Goal: Task Accomplishment & Management: Manage account settings

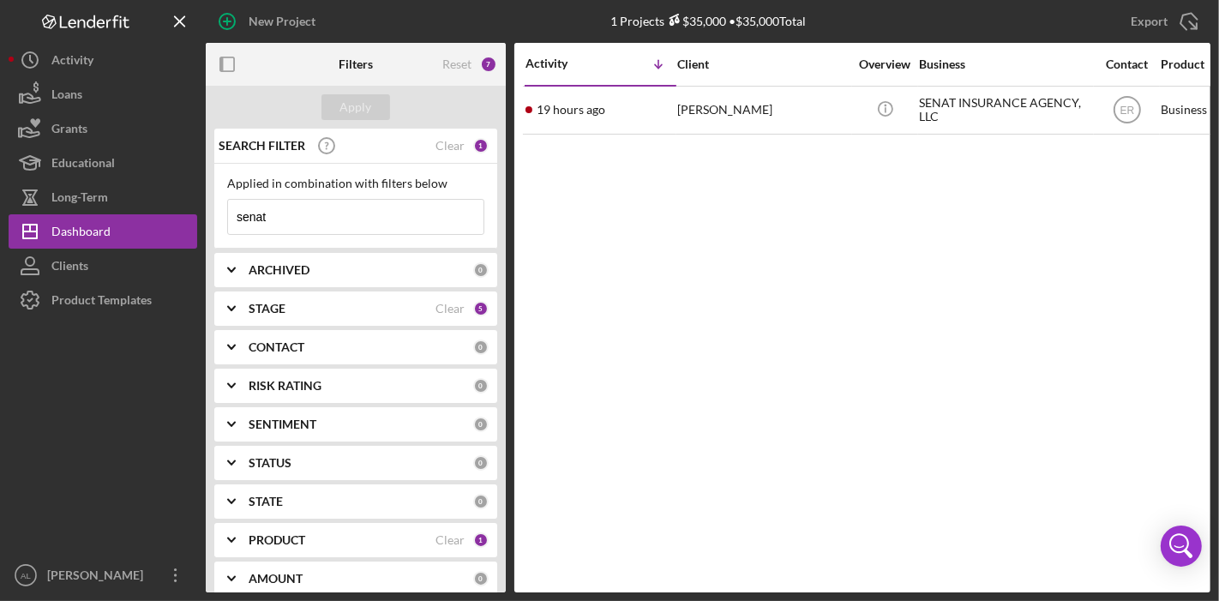
click at [322, 344] on div "CONTACT" at bounding box center [361, 347] width 225 height 14
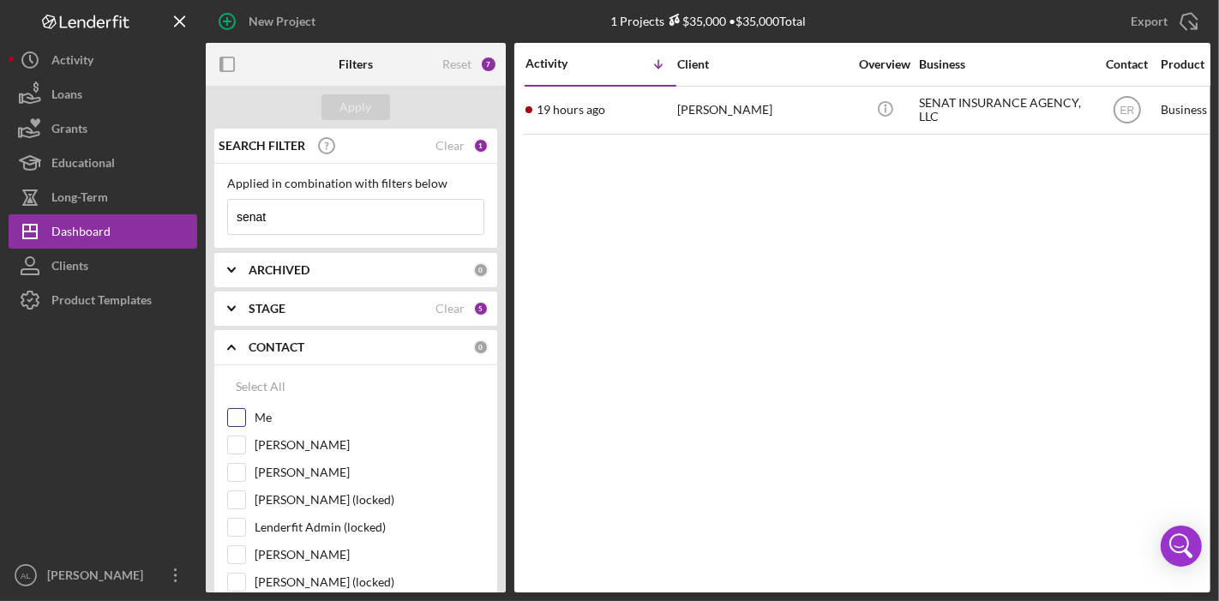
click at [240, 410] on input "Me" at bounding box center [236, 417] width 17 height 17
checkbox input "true"
click at [375, 104] on button "Apply" at bounding box center [355, 107] width 69 height 26
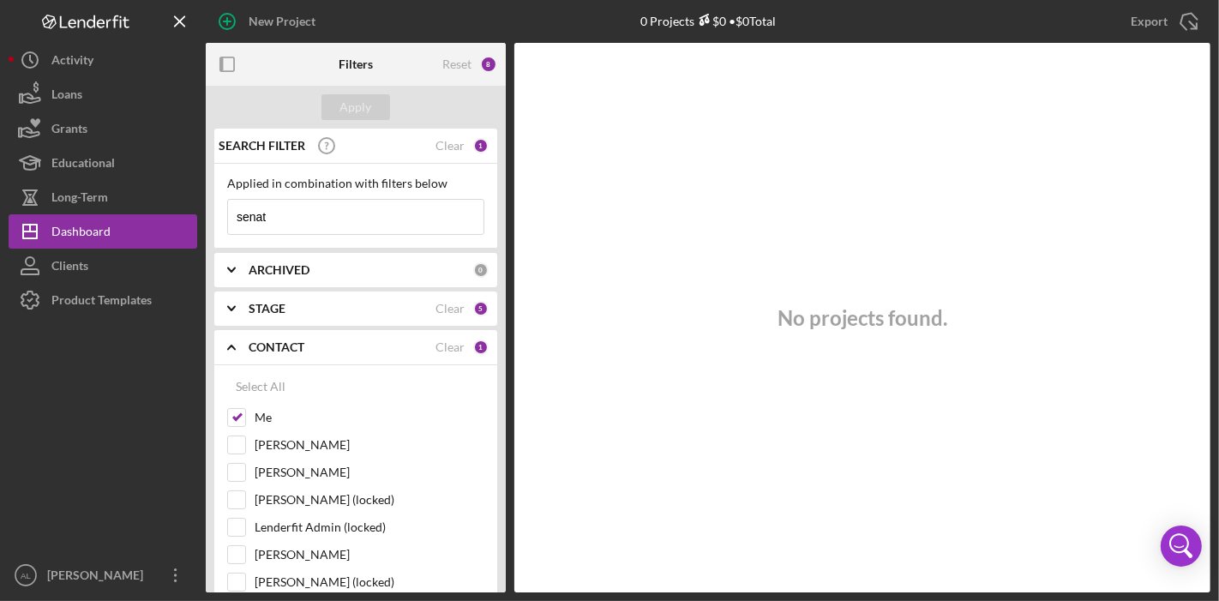
click at [317, 215] on input "senat" at bounding box center [355, 217] width 255 height 34
type input "s"
click at [358, 111] on div "Apply" at bounding box center [356, 107] width 32 height 26
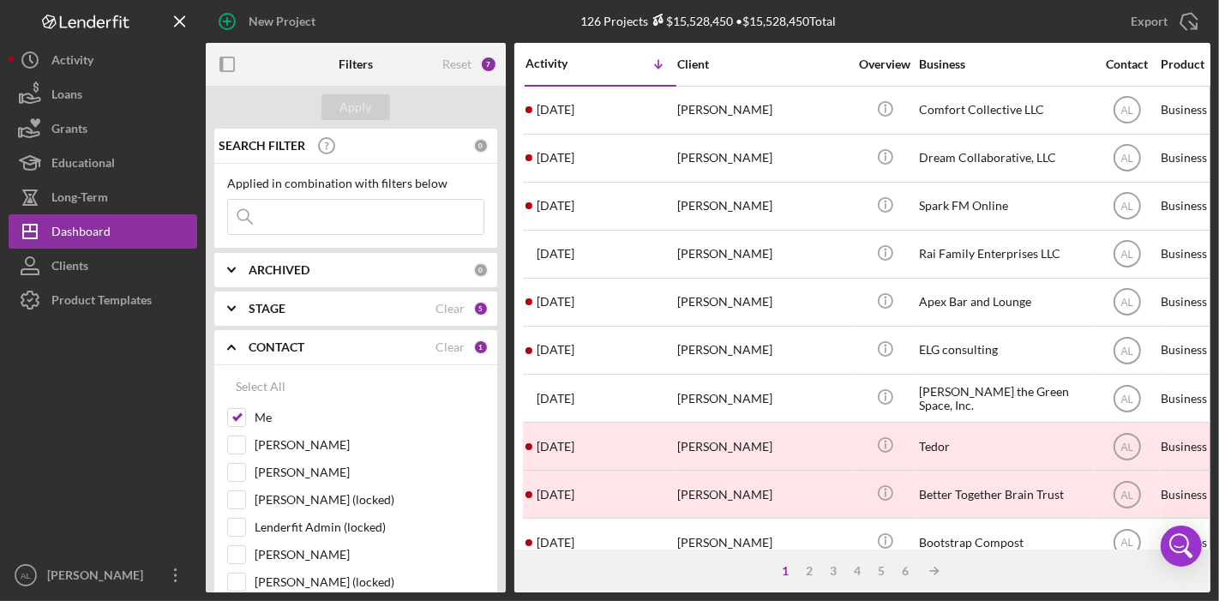
click at [287, 312] on div "STAGE" at bounding box center [342, 309] width 187 height 14
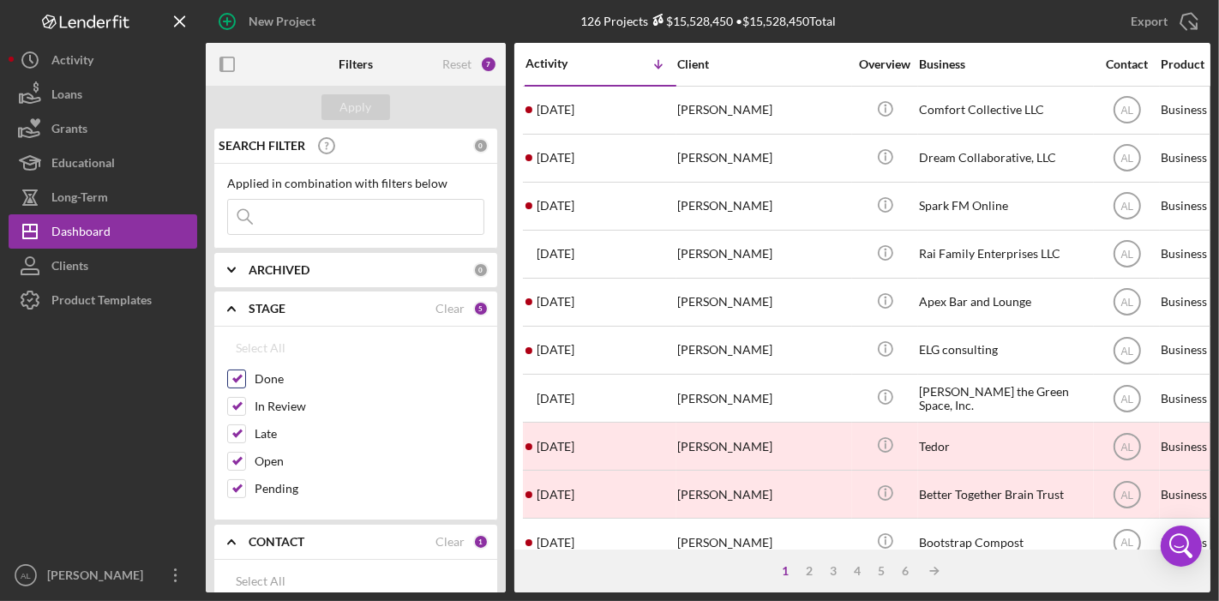
click at [237, 374] on input "Done" at bounding box center [236, 378] width 17 height 17
checkbox input "false"
click at [235, 432] on input "Late" at bounding box center [236, 433] width 17 height 17
checkbox input "false"
click at [376, 111] on button "Apply" at bounding box center [355, 107] width 69 height 26
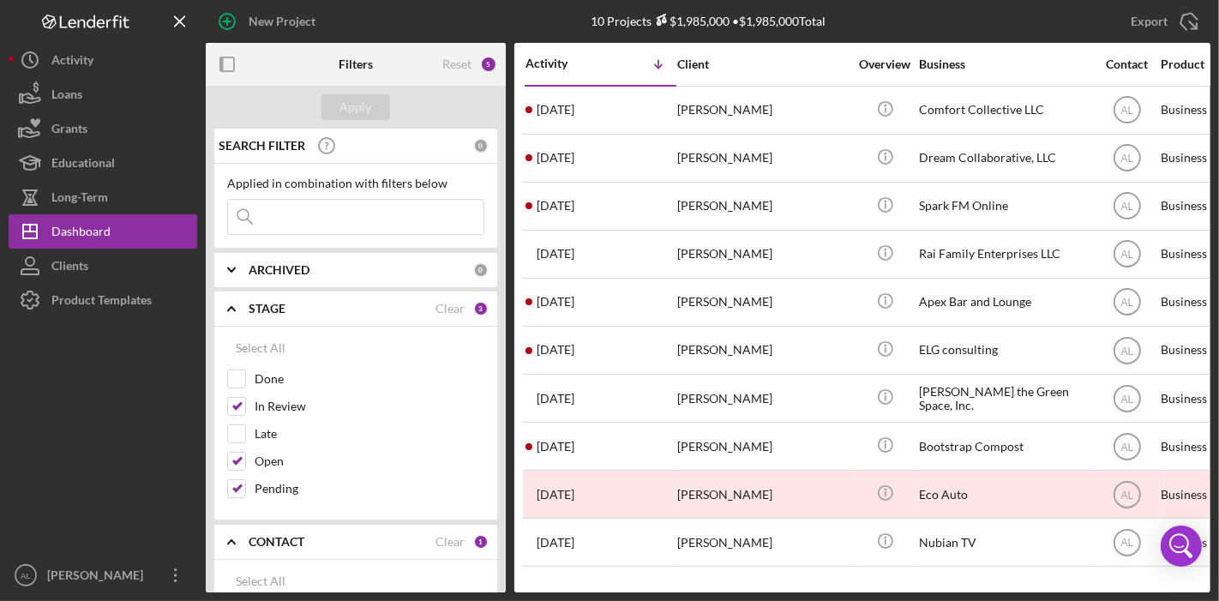
click at [425, 267] on div "ARCHIVED" at bounding box center [361, 270] width 225 height 14
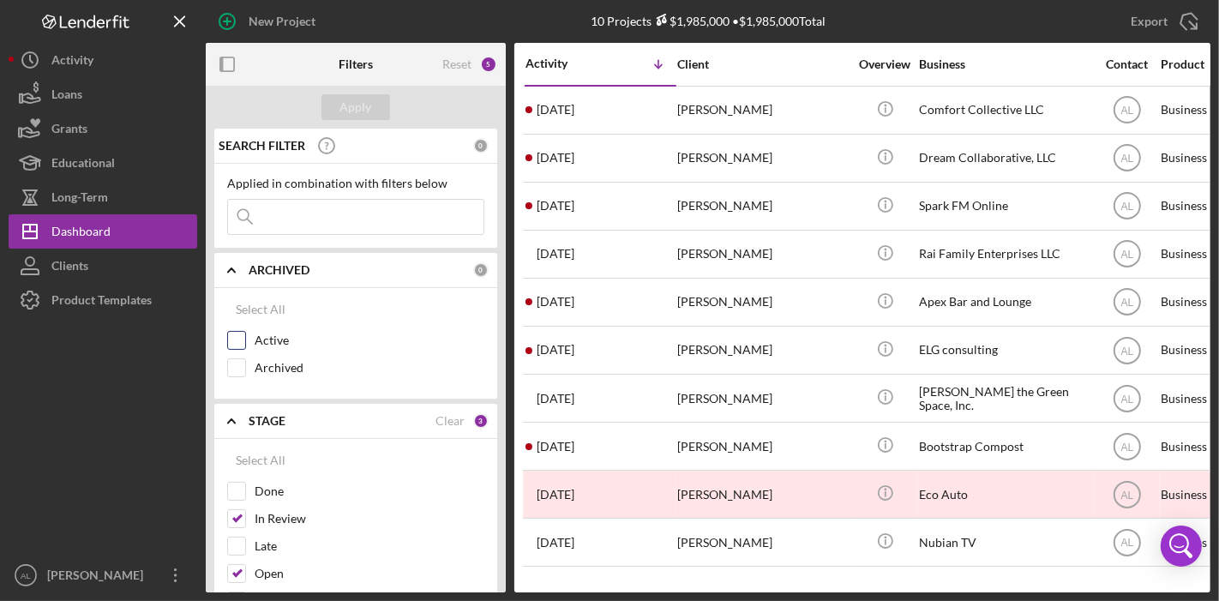
click at [244, 337] on input "Active" at bounding box center [236, 340] width 17 height 17
checkbox input "true"
click at [367, 116] on div "Apply" at bounding box center [356, 107] width 32 height 26
click at [883, 546] on div "Activity Icon/Table Sort Arrow Client Overview Business Contact Product Categor…" at bounding box center [862, 318] width 696 height 550
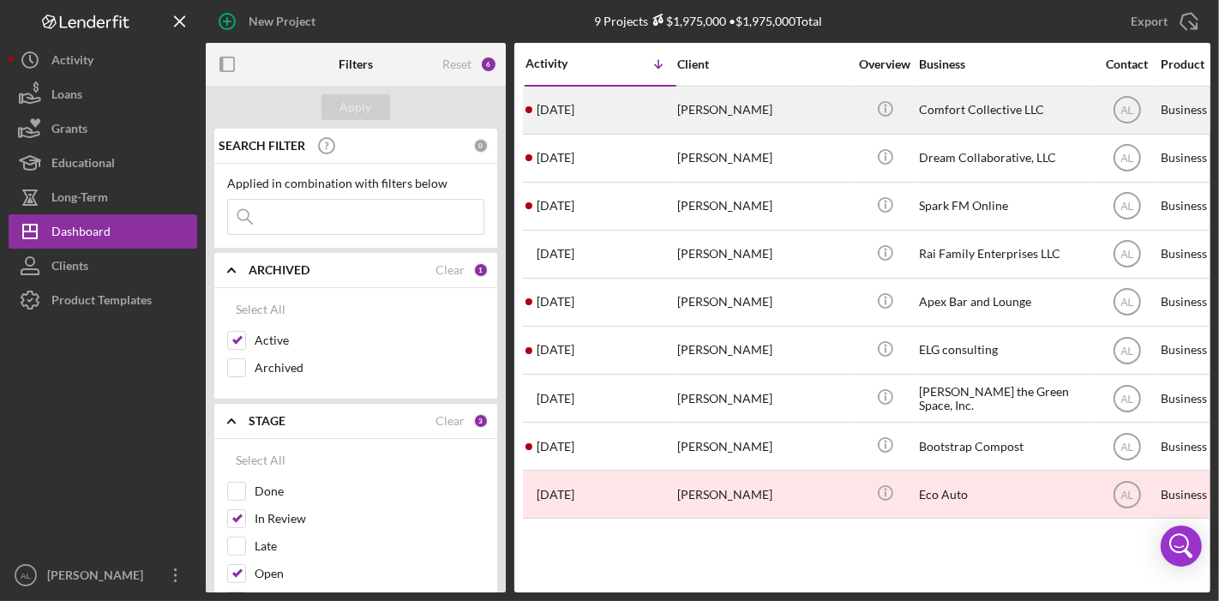
click at [820, 121] on div "[PERSON_NAME]" at bounding box center [762, 109] width 171 height 45
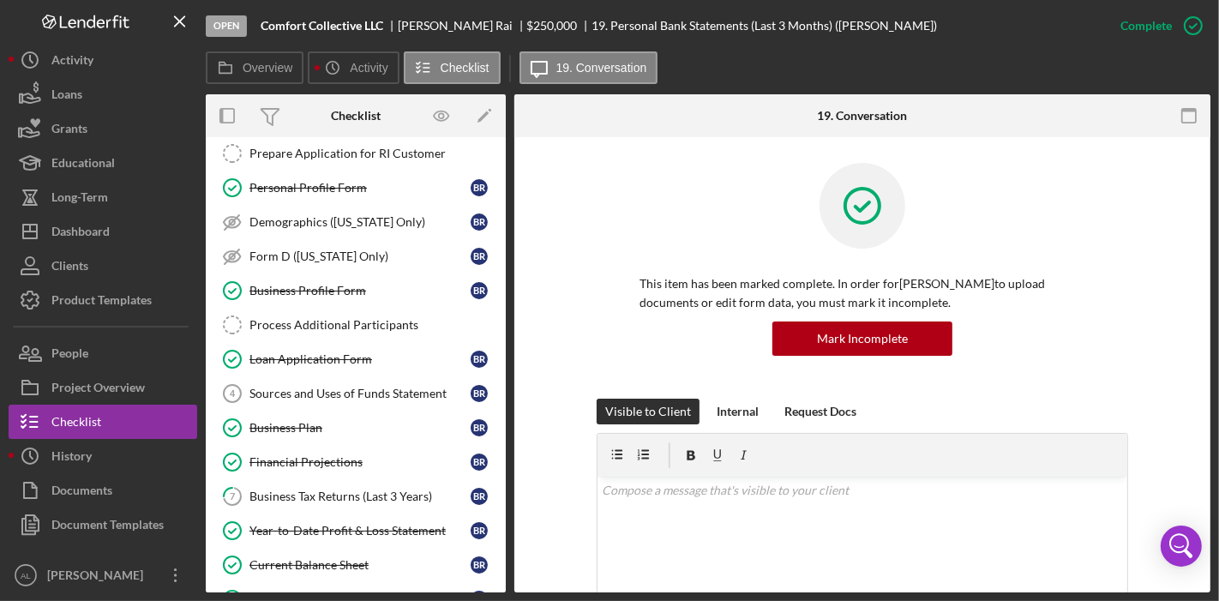
scroll to position [60, 0]
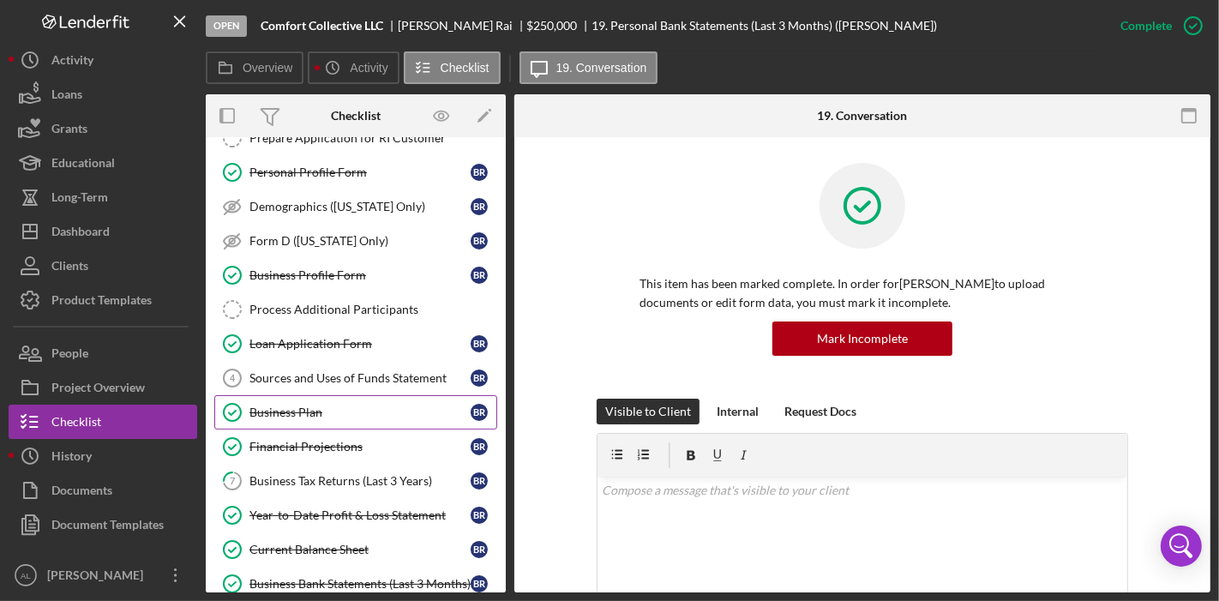
click at [294, 411] on div "Business Plan" at bounding box center [359, 412] width 221 height 14
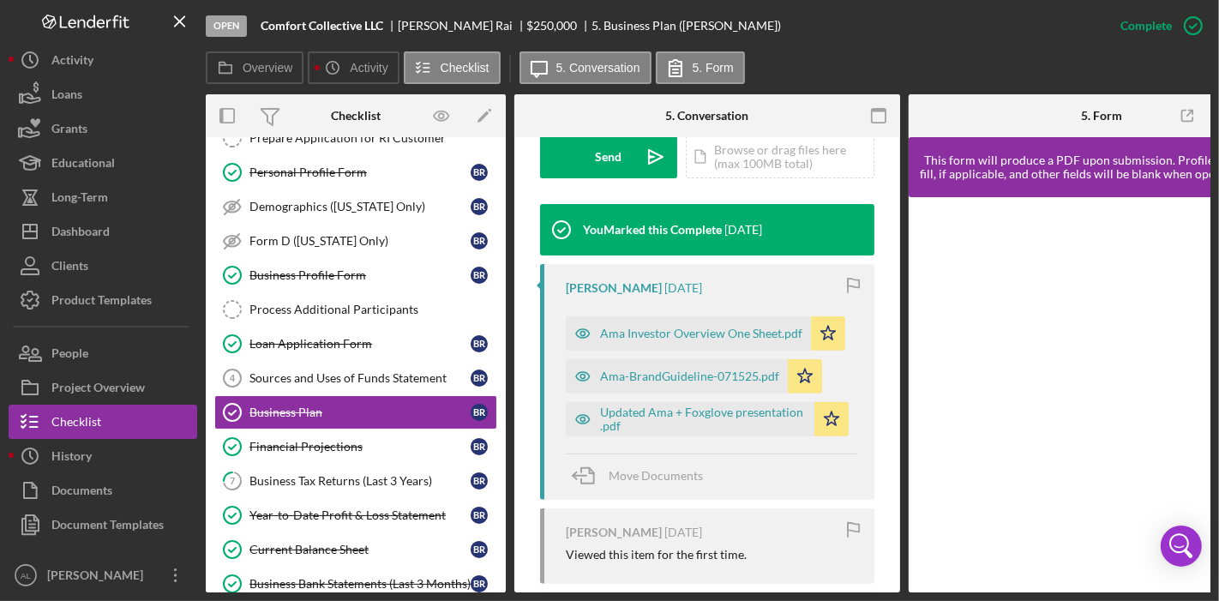
scroll to position [524, 0]
click at [727, 333] on div "Ama Investor Overview One Sheet.pdf" at bounding box center [701, 334] width 202 height 14
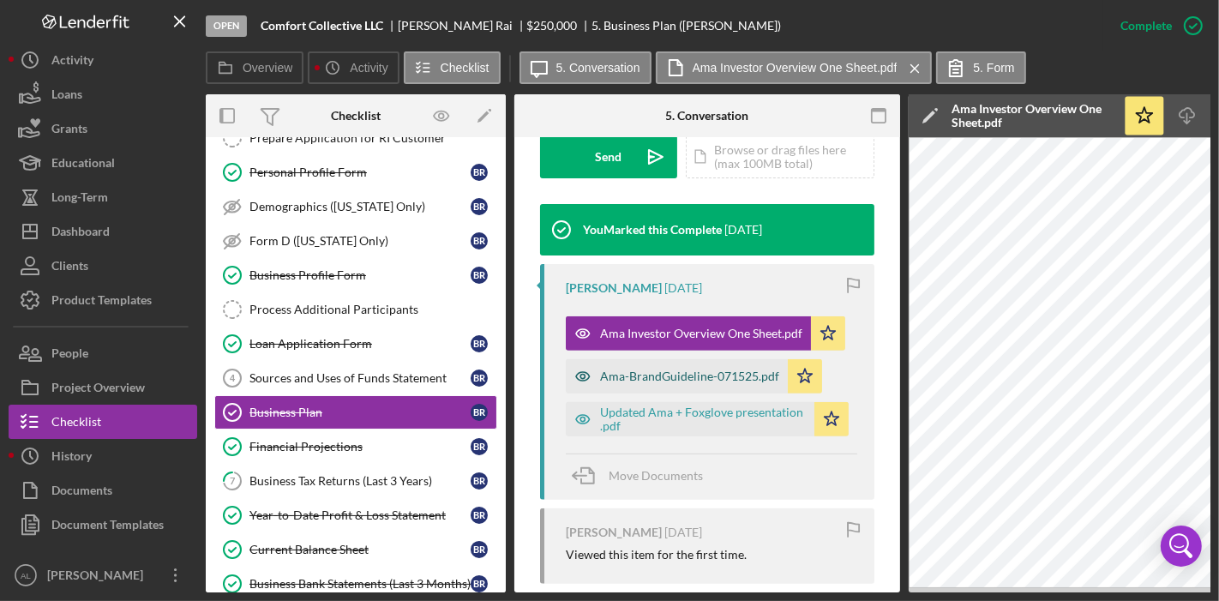
click at [710, 375] on div "Ama-BrandGuideline-071525.pdf" at bounding box center [689, 376] width 179 height 14
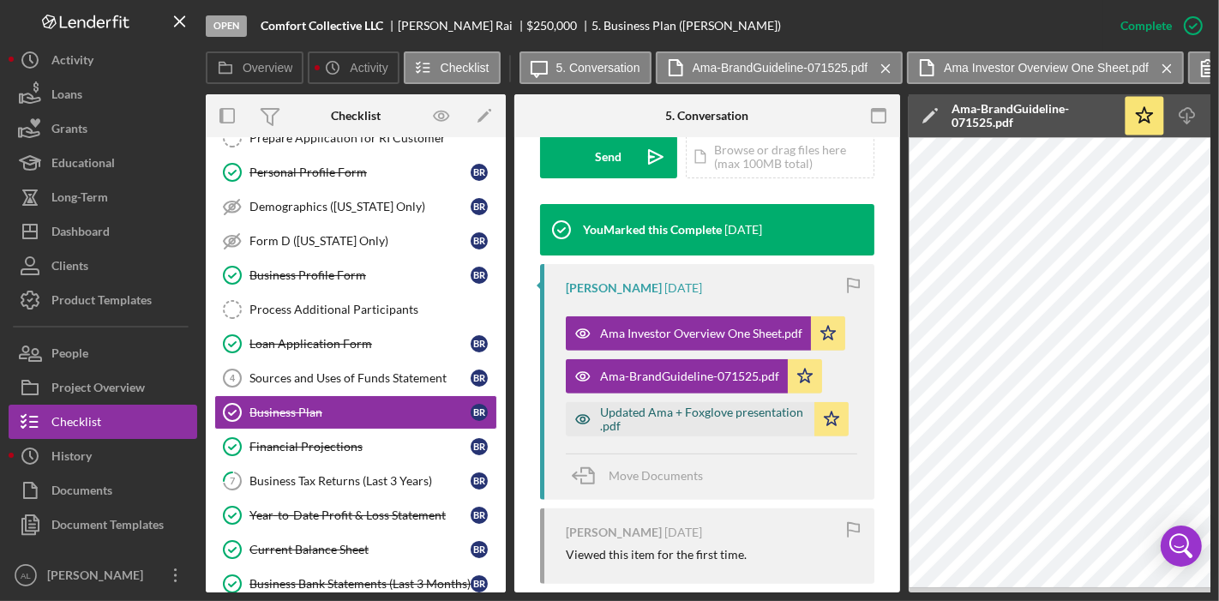
click at [694, 414] on div "Updated Ama + Foxglove presentation .pdf" at bounding box center [703, 418] width 206 height 27
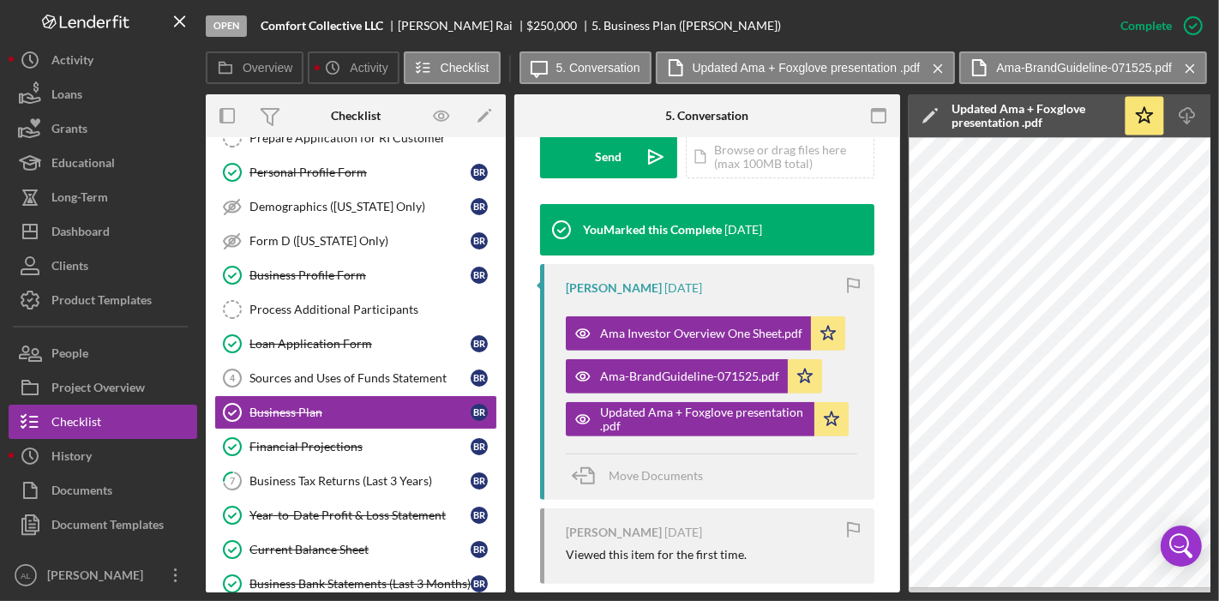
drag, startPoint x: 902, startPoint y: 336, endPoint x: 900, endPoint y: 369, distance: 33.5
click at [900, 369] on div "Overview Internal Workflow Stage Open Icon/Dropdown Arrow Archive (can unarchiv…" at bounding box center [708, 343] width 1005 height 498
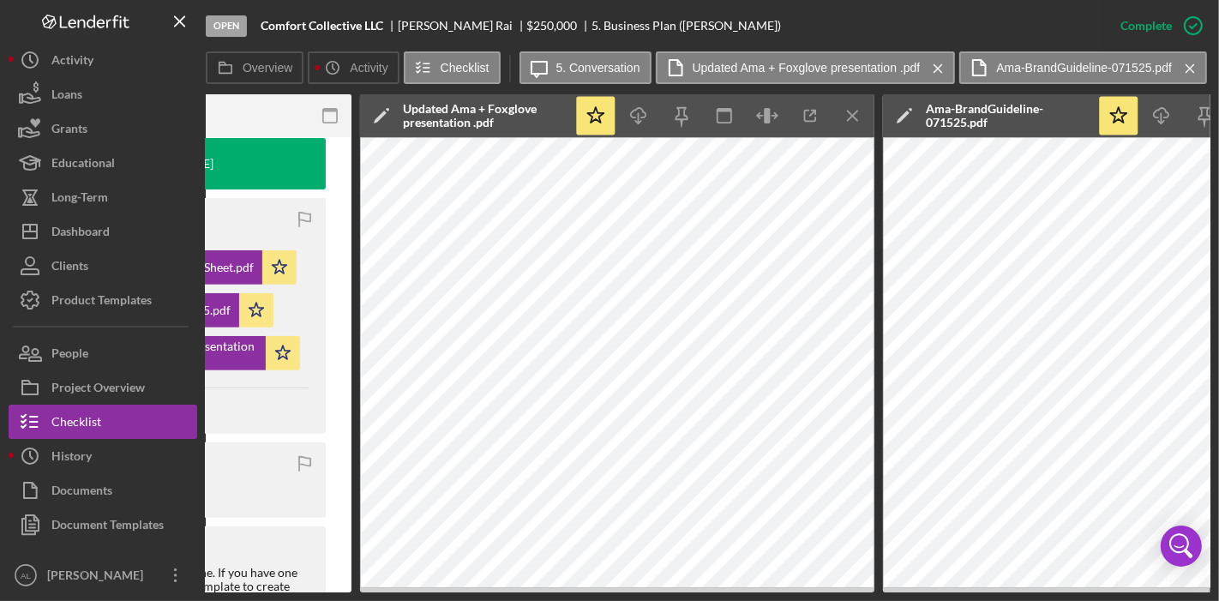
scroll to position [0, 557]
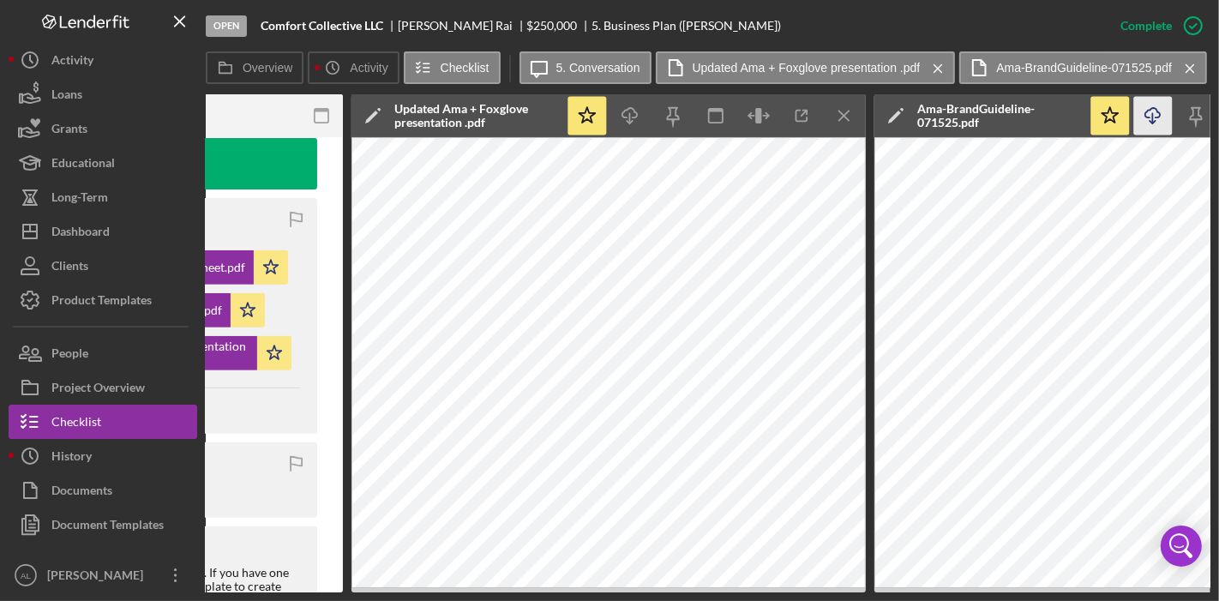
click at [1149, 113] on icon "Icon/Download" at bounding box center [1153, 116] width 39 height 39
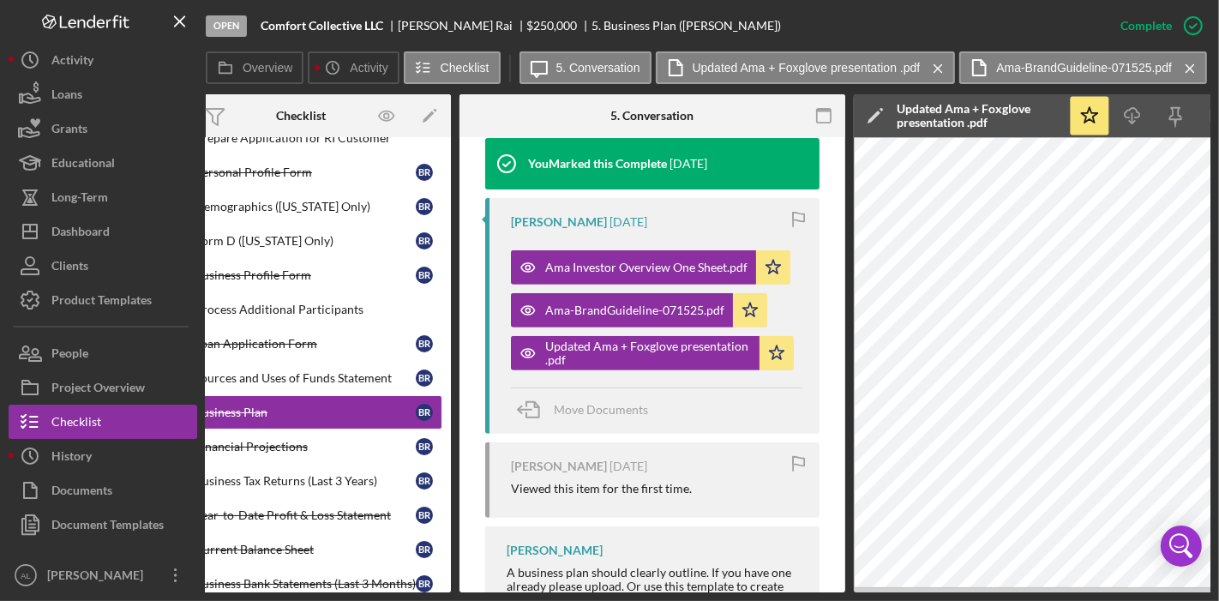
scroll to position [0, 0]
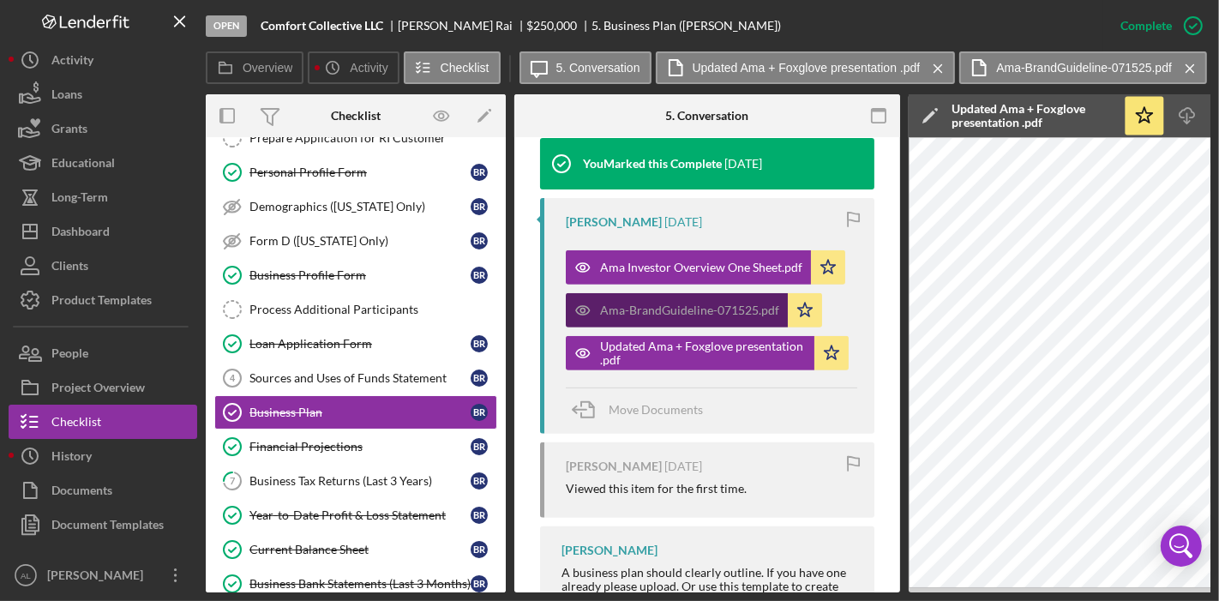
click at [678, 317] on div "Ama-BrandGuideline-071525.pdf" at bounding box center [677, 310] width 222 height 34
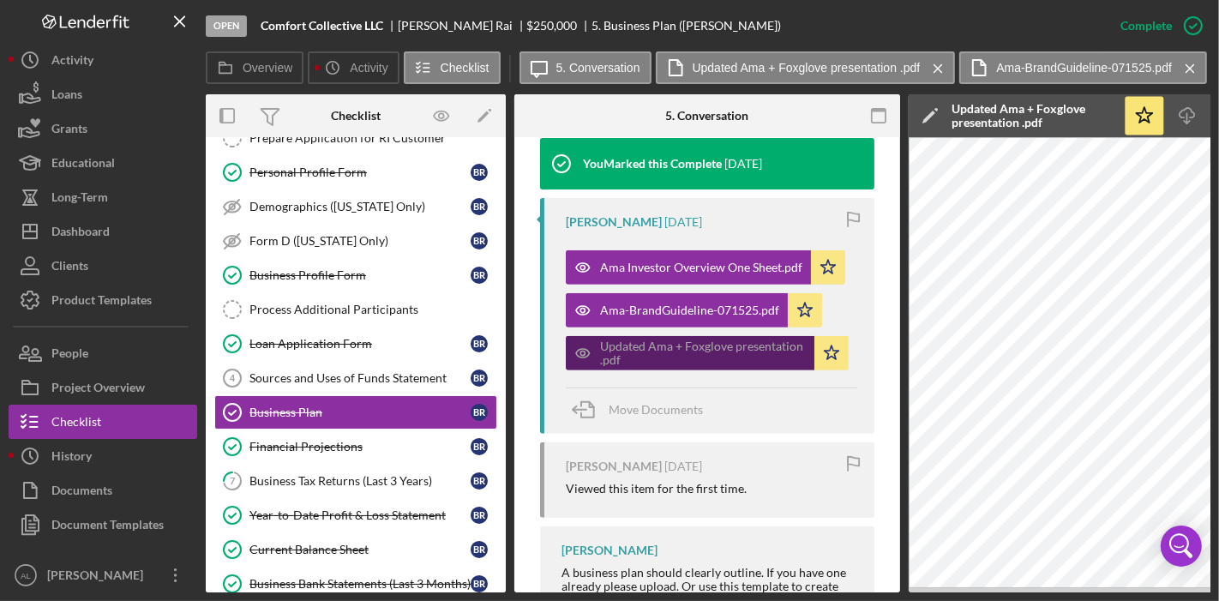
click at [704, 344] on div "Updated Ama + Foxglove presentation .pdf" at bounding box center [703, 352] width 206 height 27
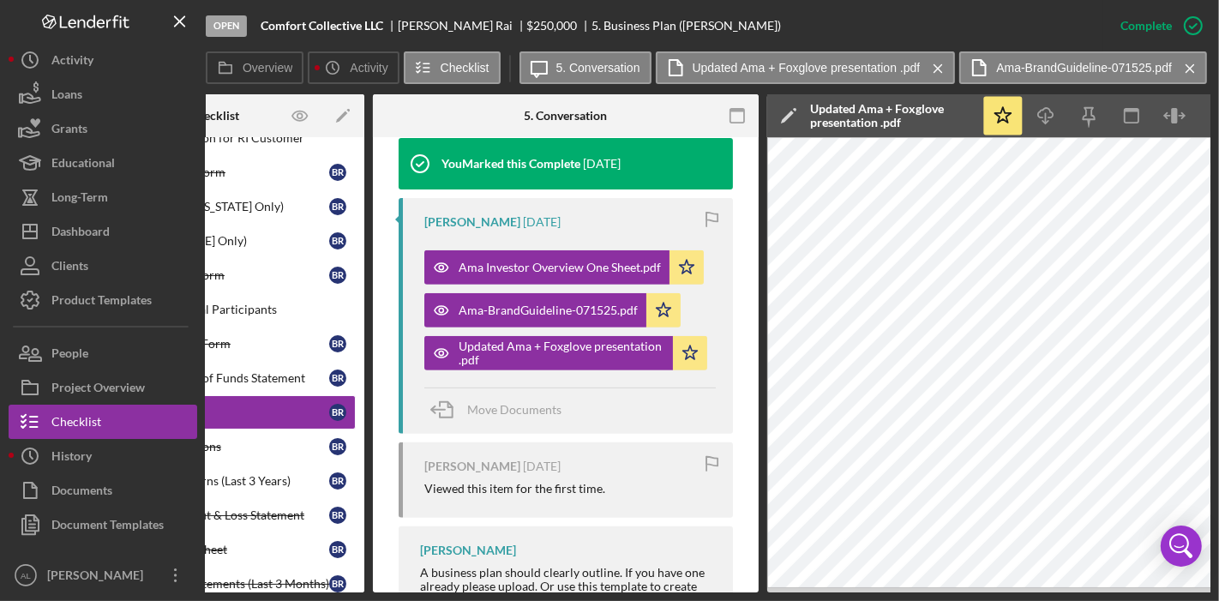
scroll to position [0, 132]
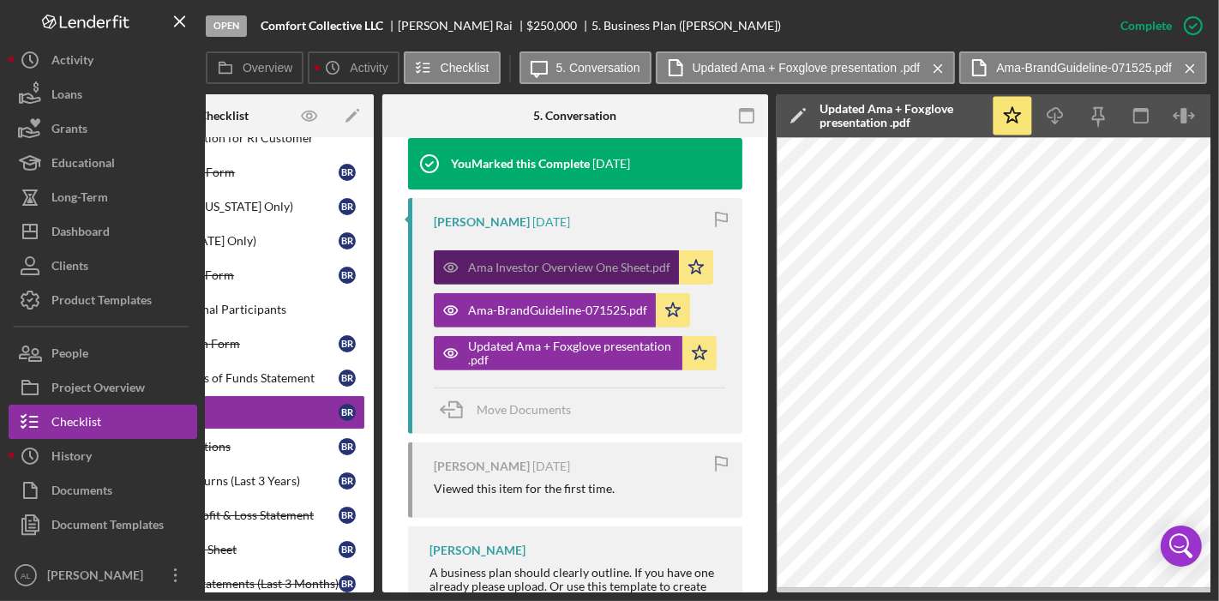
click at [568, 261] on div "Ama Investor Overview One Sheet.pdf" at bounding box center [569, 268] width 202 height 14
click at [591, 267] on div "Ama Investor Overview One Sheet.pdf" at bounding box center [569, 268] width 202 height 14
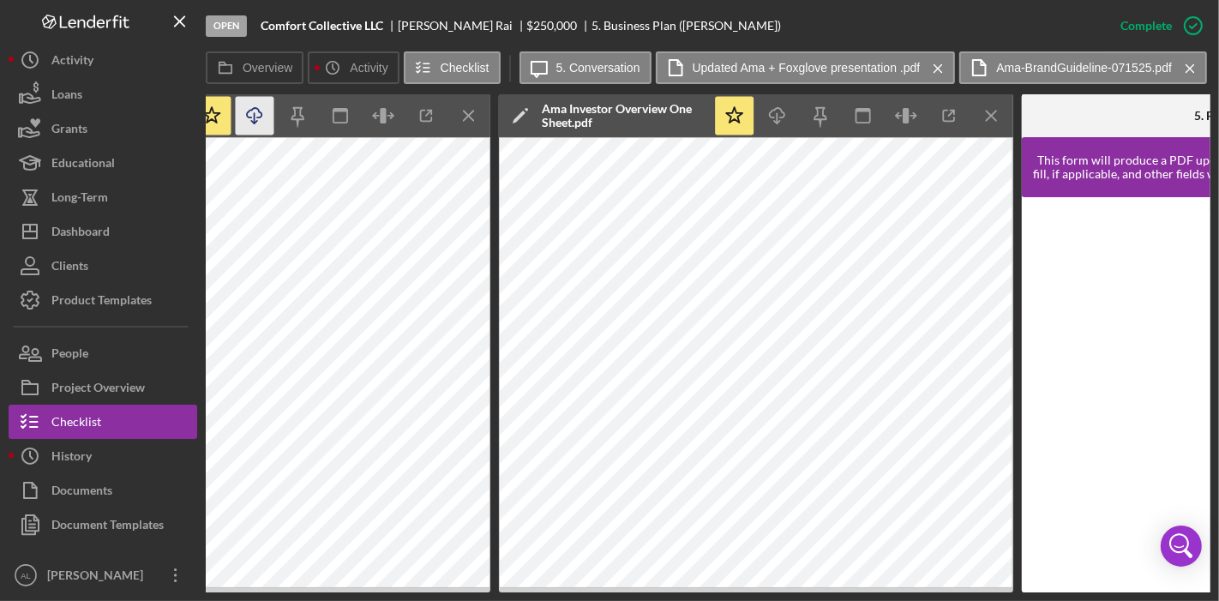
scroll to position [0, 1462]
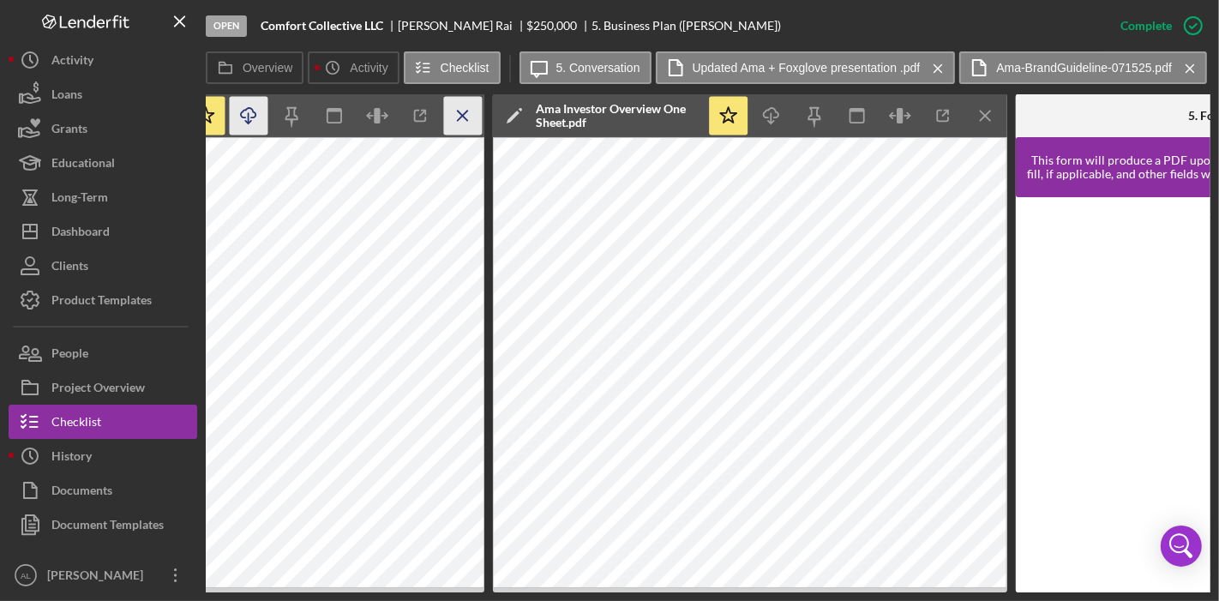
click at [466, 113] on icon "Icon/Menu Close" at bounding box center [463, 116] width 39 height 39
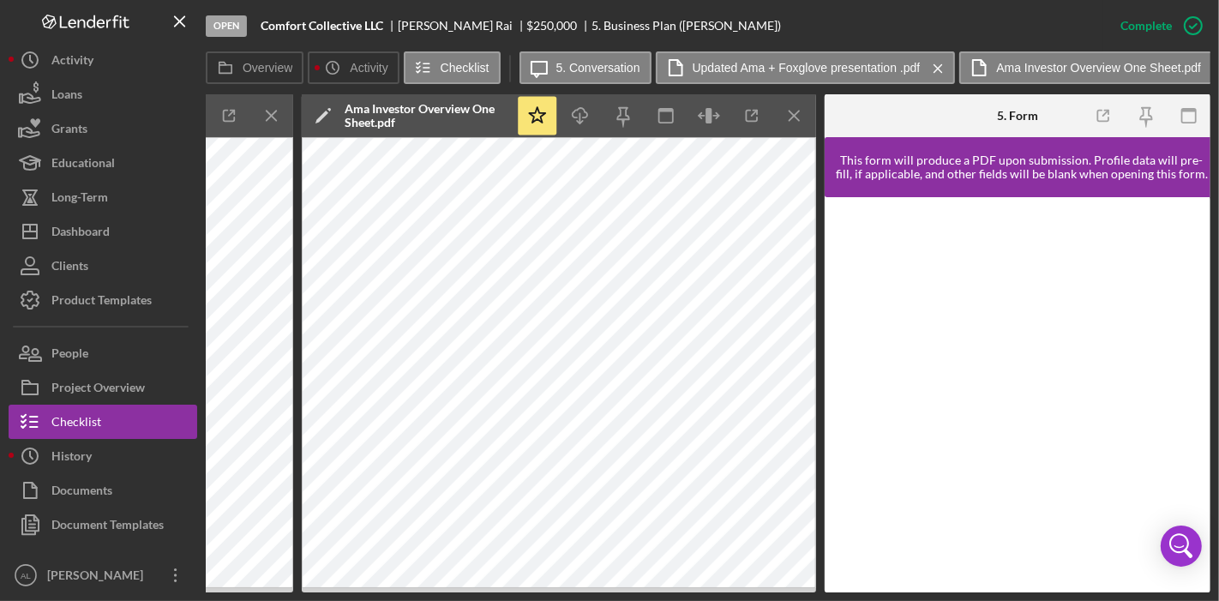
scroll to position [0, 1129]
click at [276, 111] on icon "Icon/Menu Close" at bounding box center [273, 116] width 39 height 39
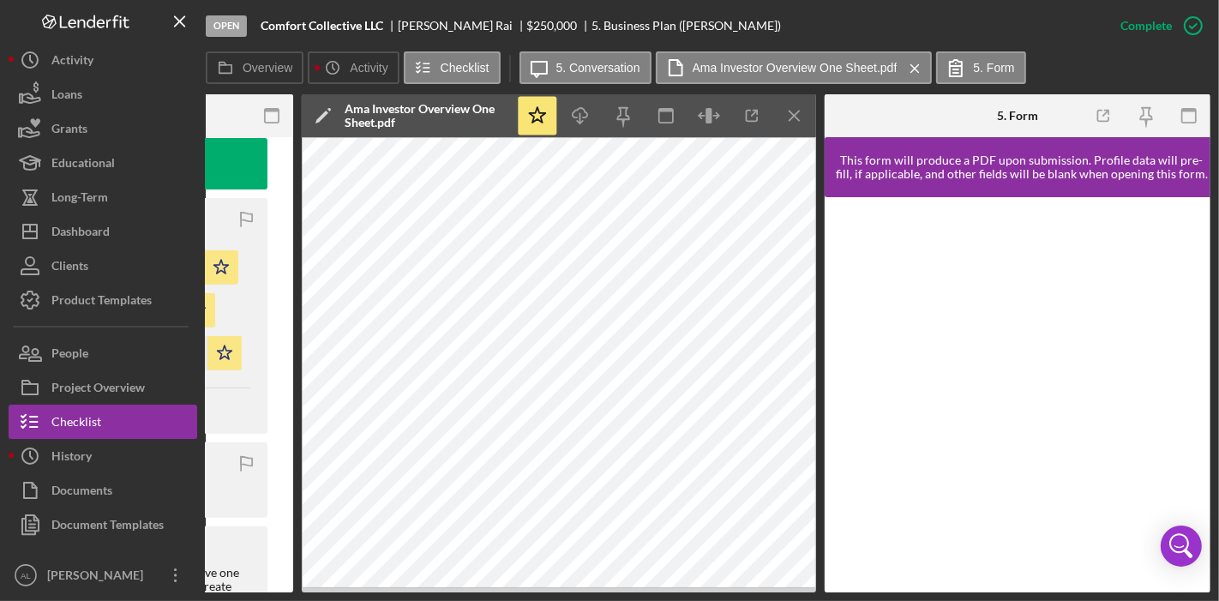
scroll to position [0, 606]
click at [575, 119] on icon "Icon/Download" at bounding box center [581, 116] width 39 height 39
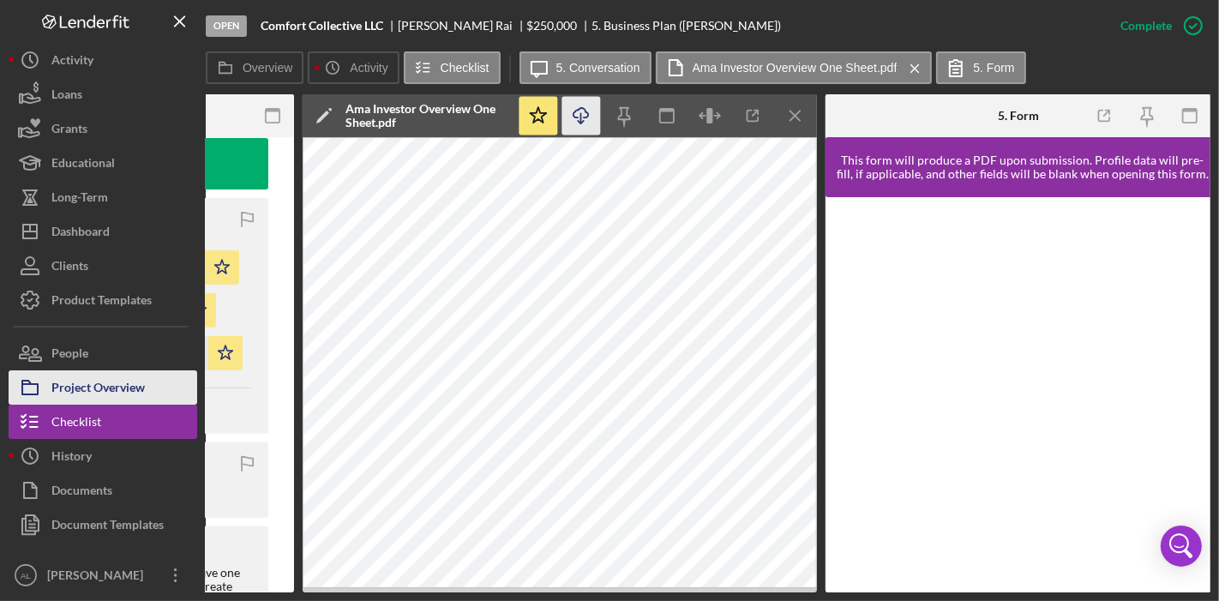
click at [130, 393] on div "Project Overview" at bounding box center [97, 389] width 93 height 39
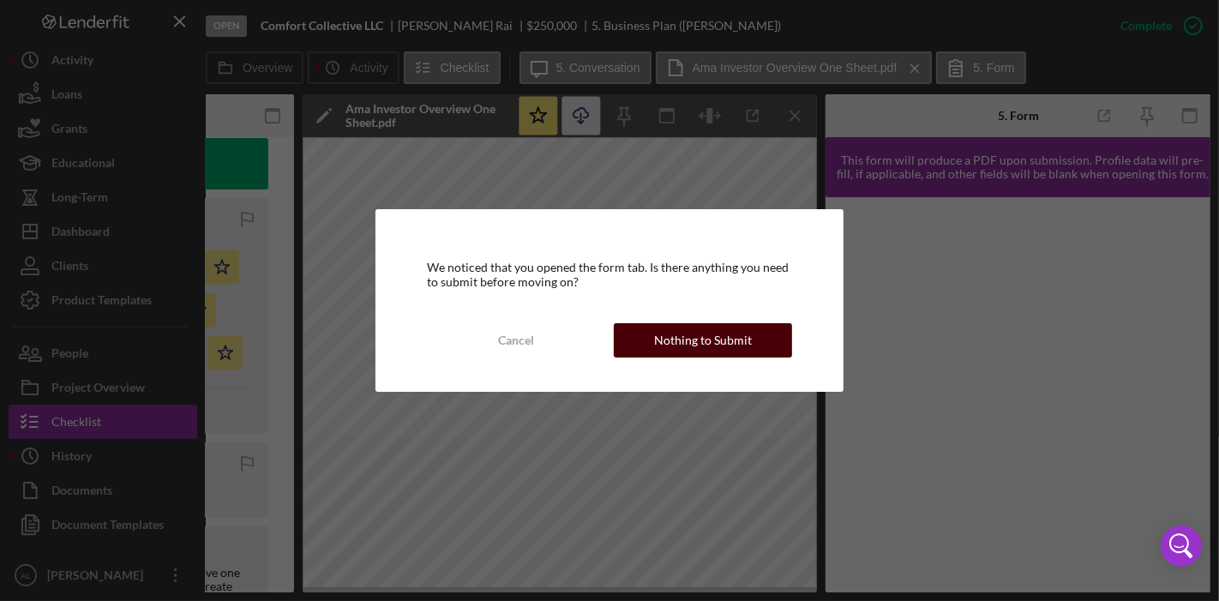
click at [682, 337] on div "Nothing to Submit" at bounding box center [703, 340] width 98 height 34
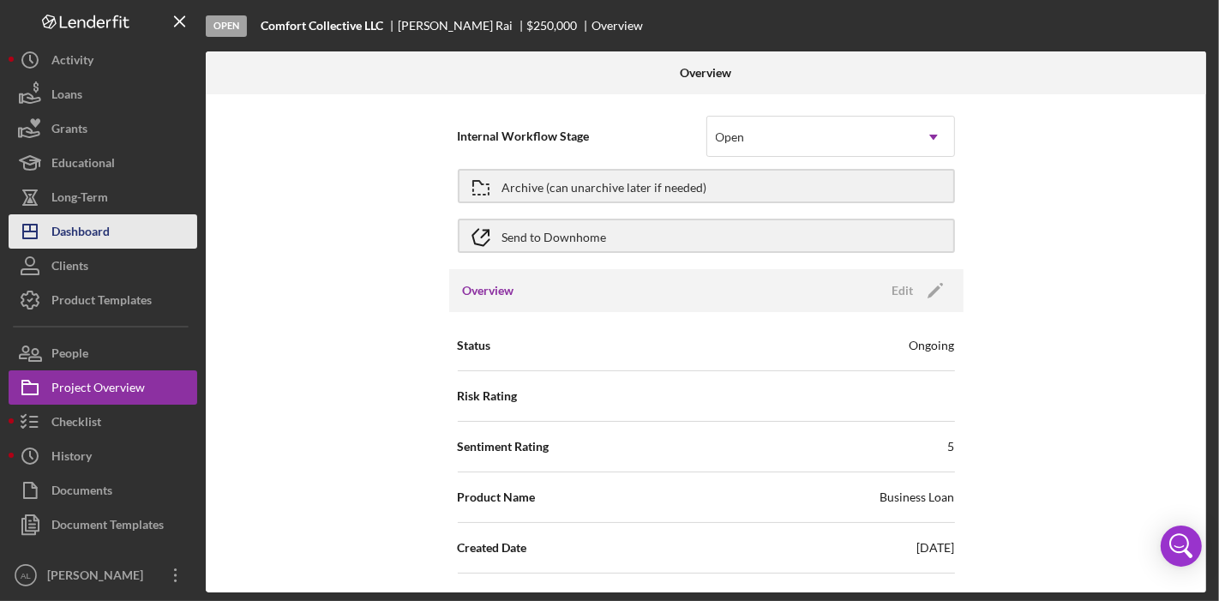
click at [87, 223] on div "Dashboard" at bounding box center [80, 233] width 58 height 39
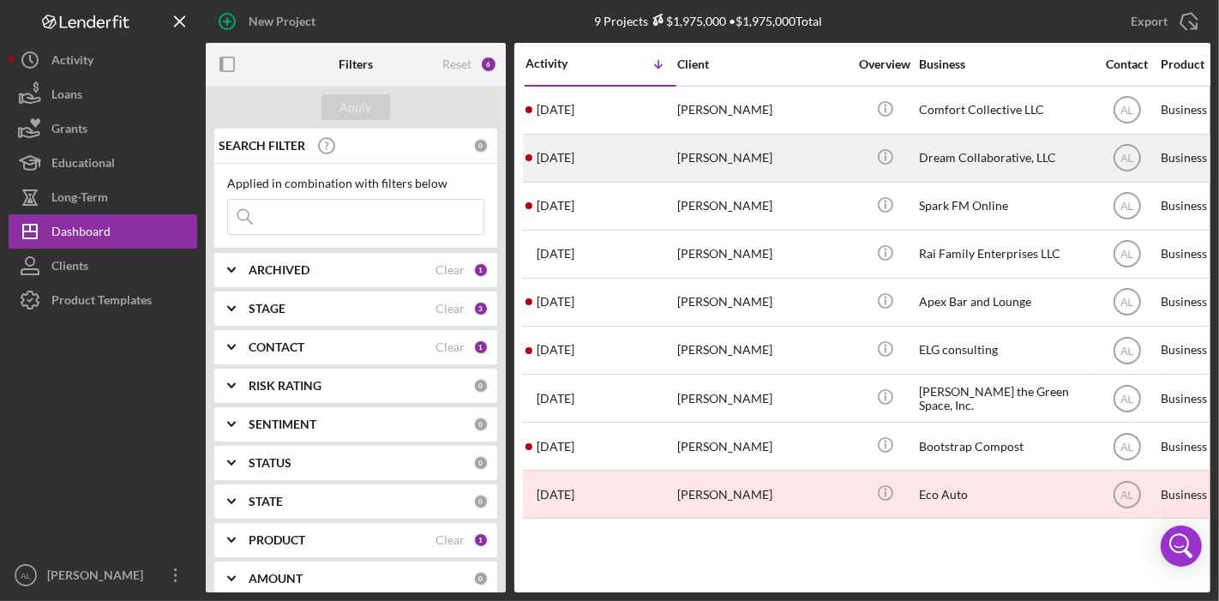
click at [933, 159] on div "Dream Collaborative, LLC" at bounding box center [1004, 157] width 171 height 45
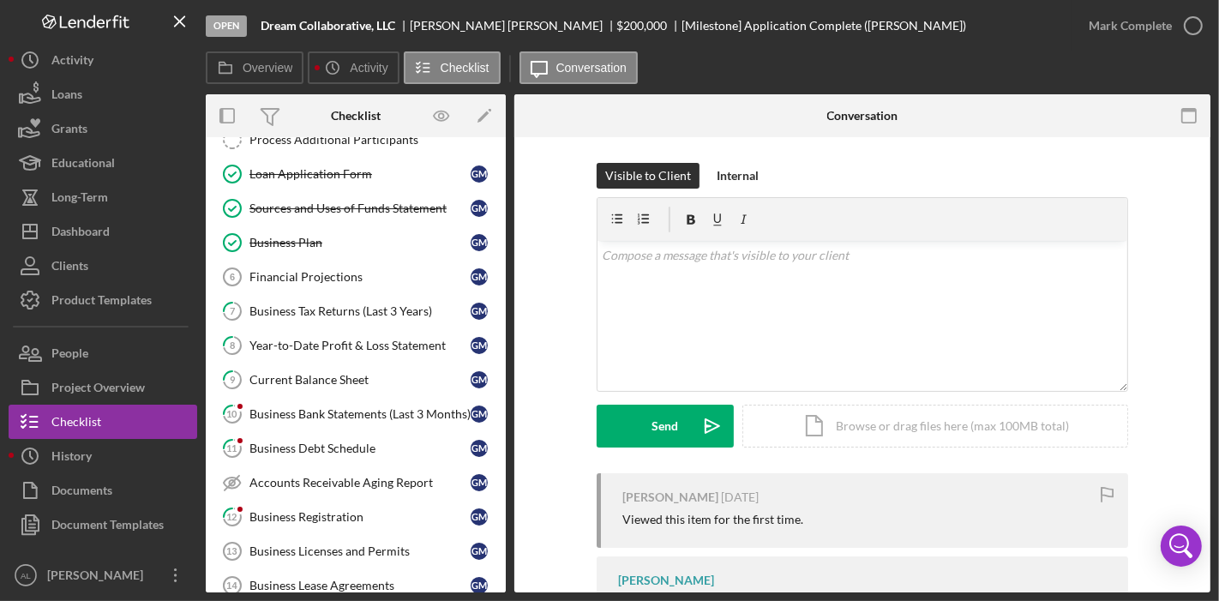
scroll to position [223, 0]
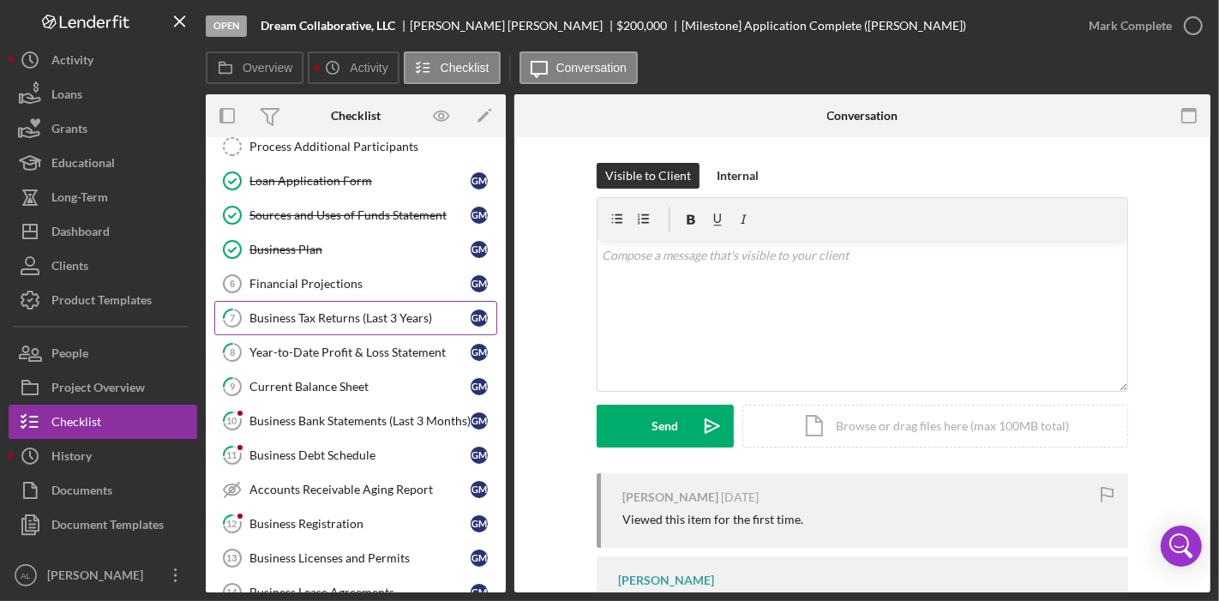
click at [309, 311] on div "Business Tax Returns (Last 3 Years)" at bounding box center [359, 318] width 221 height 14
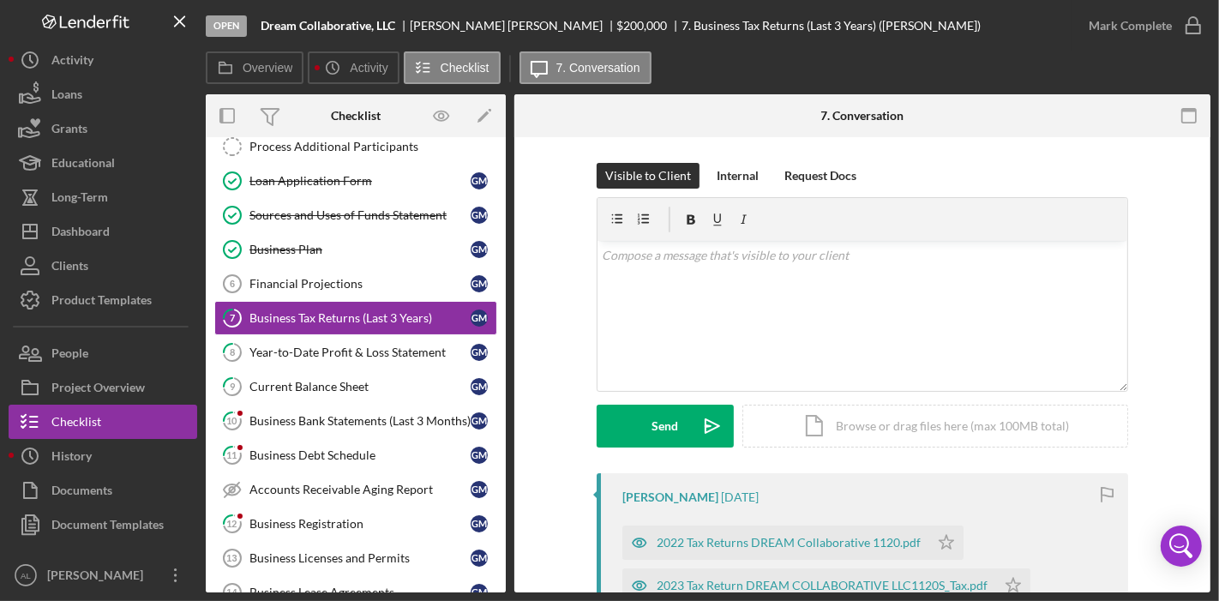
drag, startPoint x: 1210, startPoint y: 302, endPoint x: 1215, endPoint y: 320, distance: 18.5
click at [1215, 320] on div "Open Dream Collaborative, LLC [PERSON_NAME] $200,000 $200,000 7. Business Tax R…" at bounding box center [609, 300] width 1219 height 601
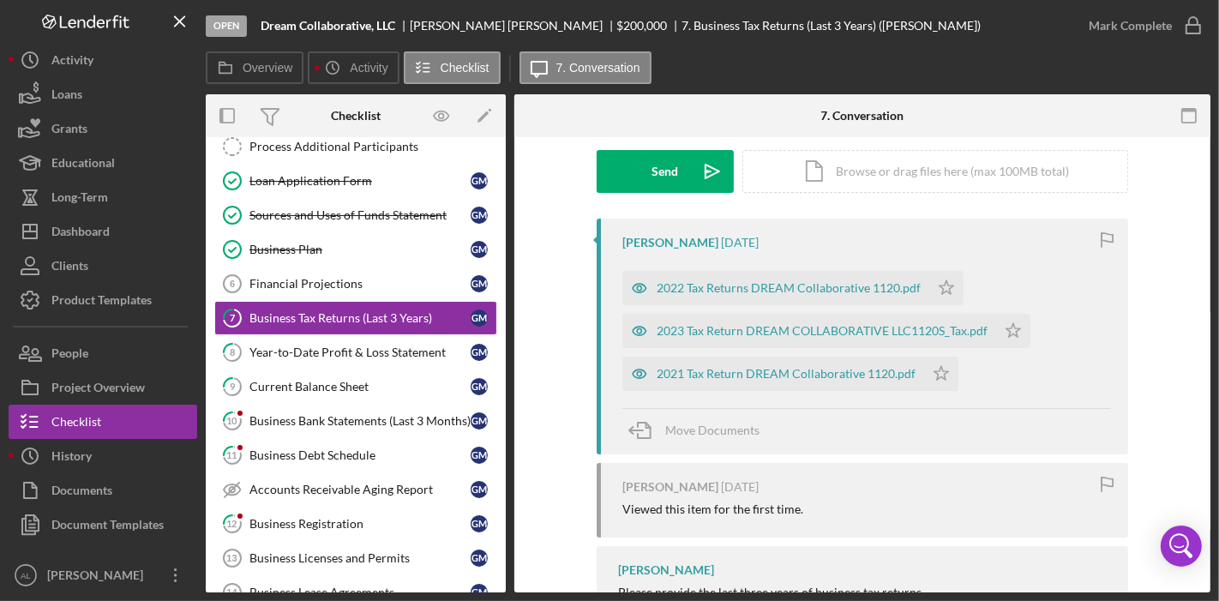
scroll to position [275, 0]
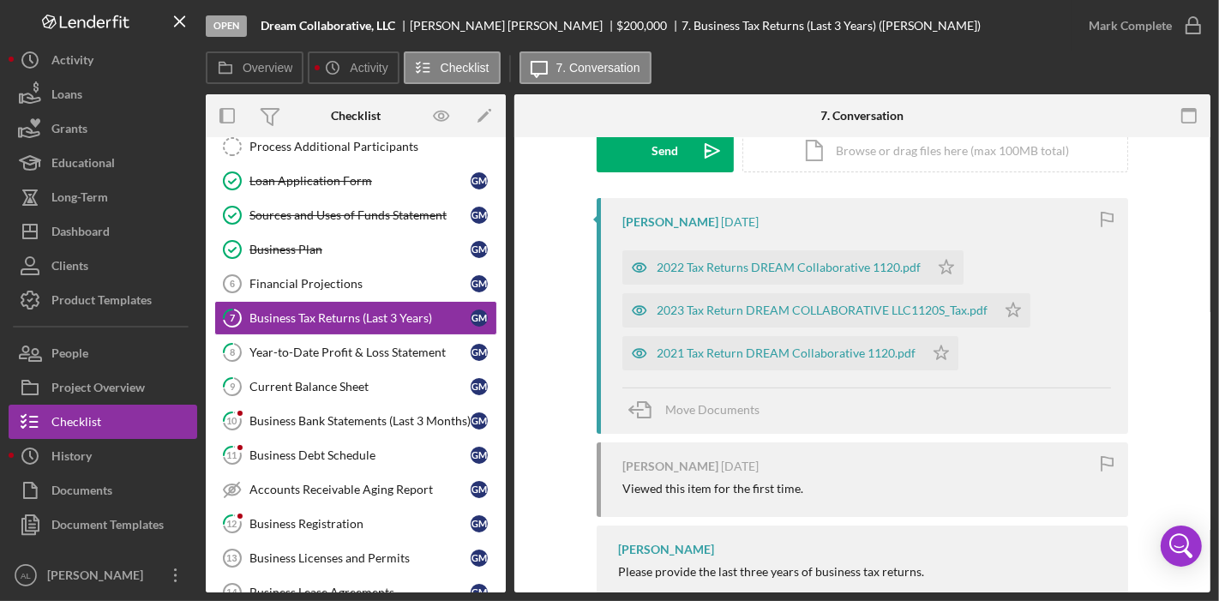
drag, startPoint x: 1203, startPoint y: 432, endPoint x: 1200, endPoint y: 423, distance: 9.0
click at [1200, 423] on div "Visible to Client Internal Request Docs v Color teal Color pink Remove color Ad…" at bounding box center [862, 254] width 696 height 784
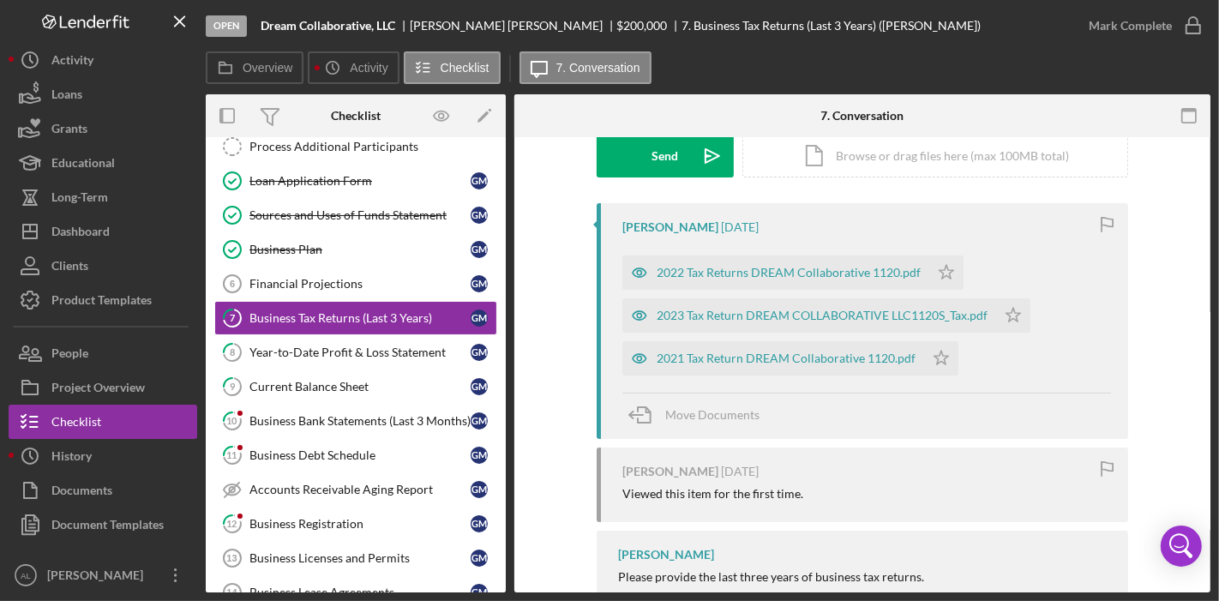
scroll to position [268, 0]
click at [332, 346] on div "Year-to-Date Profit & Loss Statement" at bounding box center [359, 352] width 221 height 14
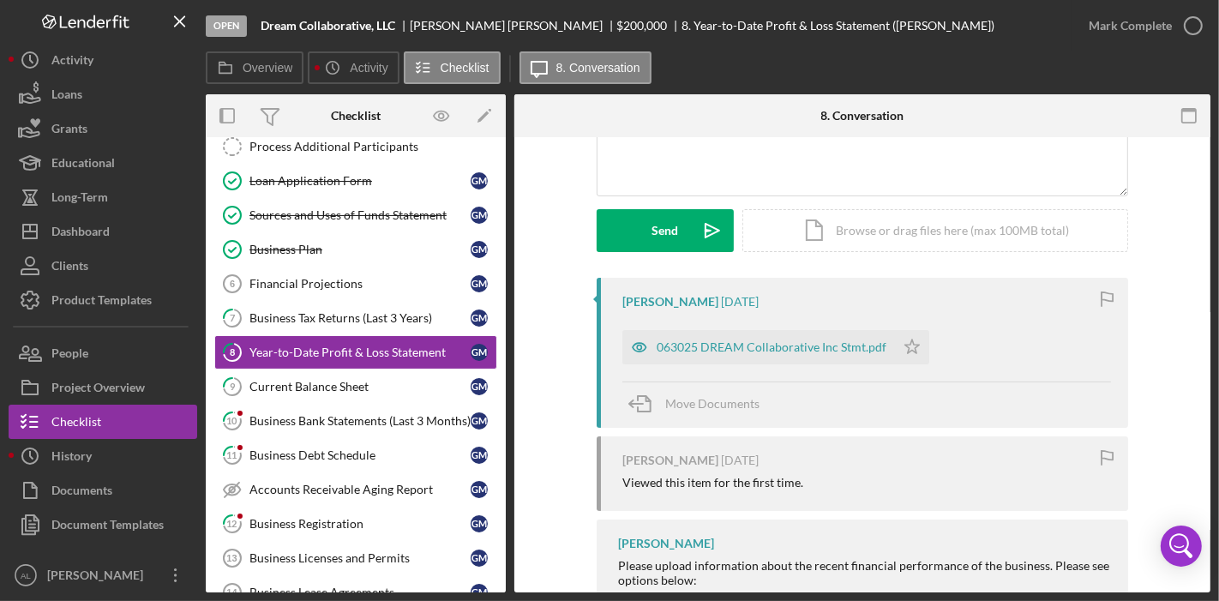
scroll to position [196, 0]
click at [806, 341] on div "063025 DREAM Collaborative Inc Stmt.pdf" at bounding box center [772, 346] width 230 height 14
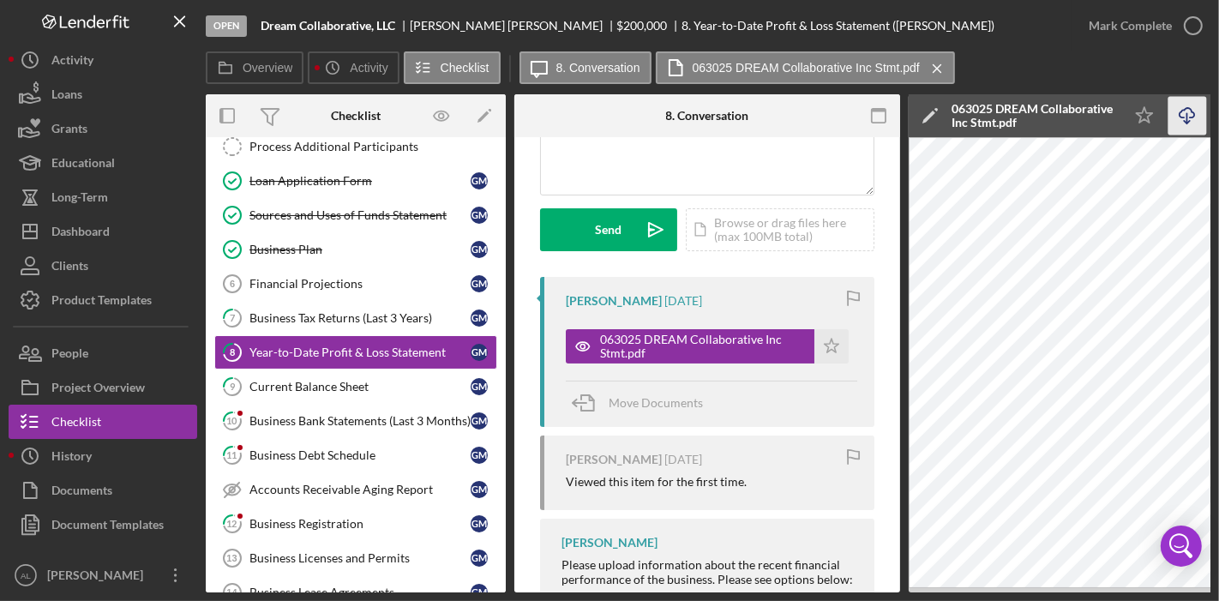
click at [1174, 121] on icon "Icon/Download" at bounding box center [1187, 116] width 39 height 39
click at [368, 454] on div "Business Debt Schedule" at bounding box center [359, 455] width 221 height 14
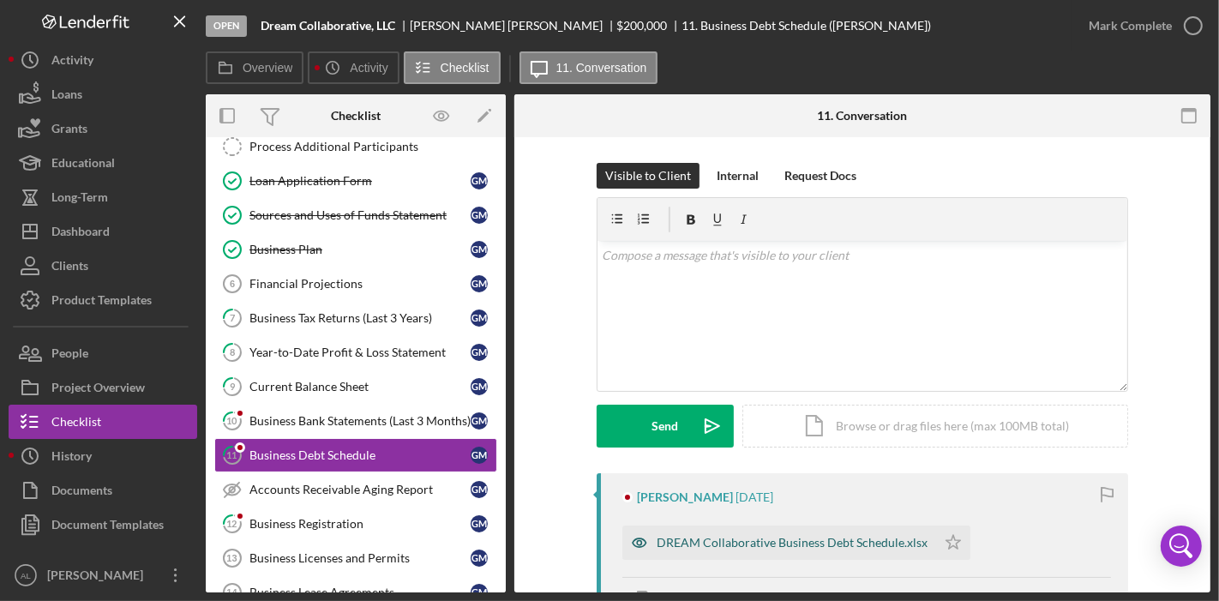
click at [850, 552] on div "DREAM Collaborative Business Debt Schedule.xlsx" at bounding box center [779, 543] width 314 height 34
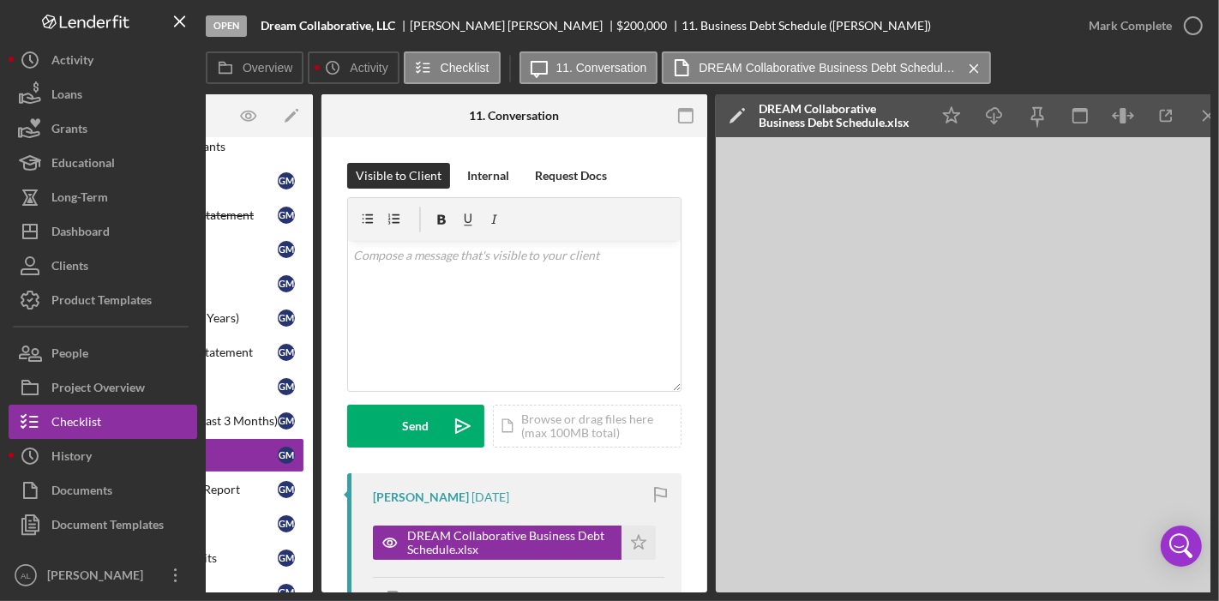
scroll to position [0, 212]
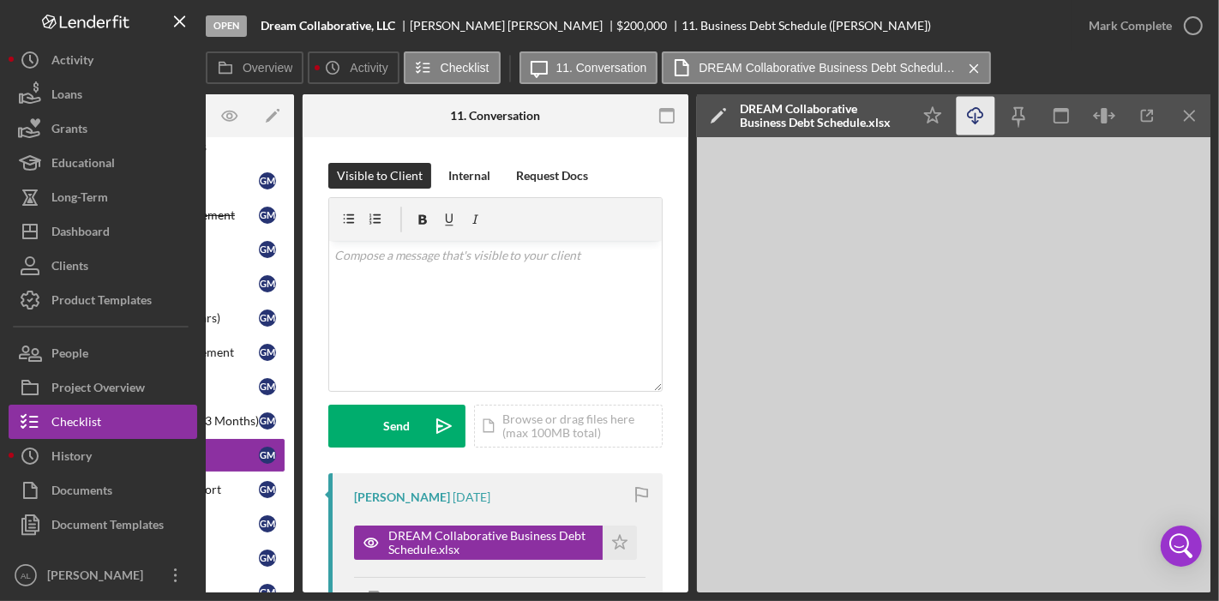
click at [978, 126] on icon "Icon/Download" at bounding box center [976, 116] width 39 height 39
